Goal: Find specific page/section: Find specific page/section

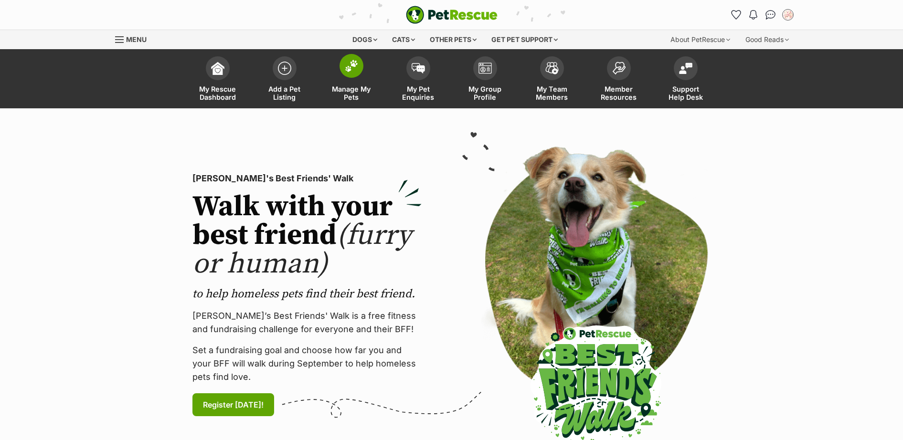
click at [354, 64] on img at bounding box center [351, 66] width 13 height 12
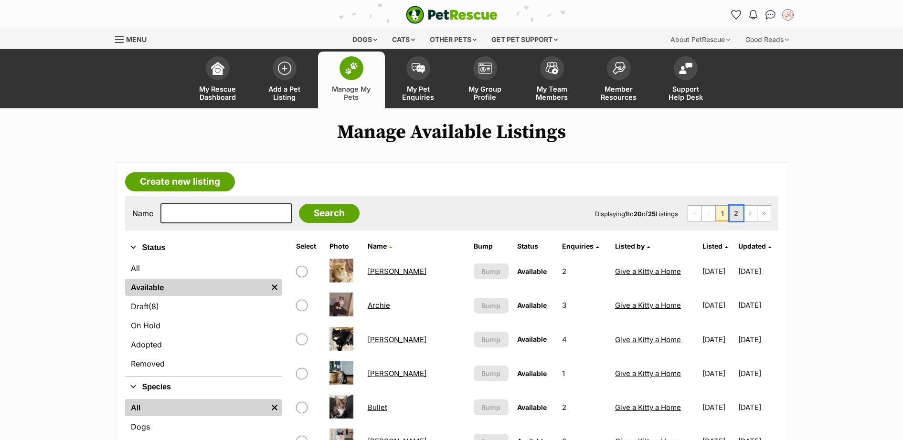
click at [737, 215] on link "2" at bounding box center [736, 213] width 13 height 15
